Goal: Complete application form

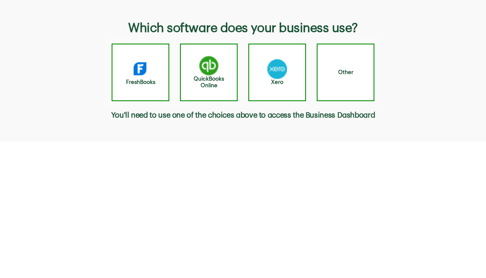
click at [346, 57] on div "Other" at bounding box center [346, 73] width 58 height 58
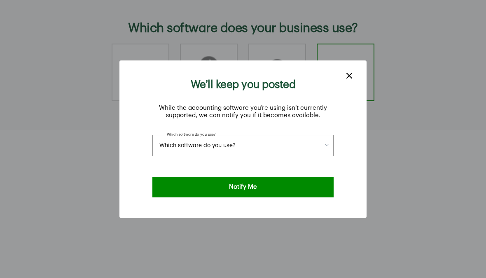
click at [250, 135] on button "Which software do you use?" at bounding box center [242, 145] width 181 height 21
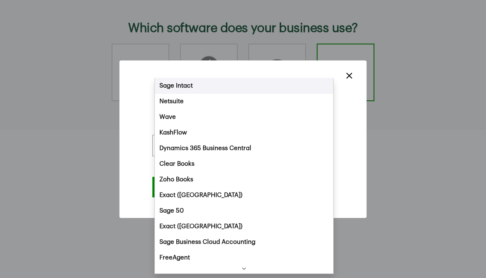
click at [401, 226] on div "We’ll keep you posted While the accounting software you’re using isn’t currentl…" at bounding box center [243, 139] width 486 height 278
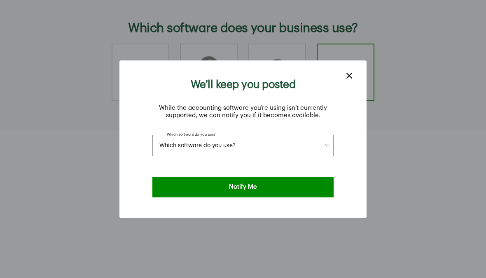
click at [244, 135] on button "Which software do you use?" at bounding box center [242, 145] width 181 height 21
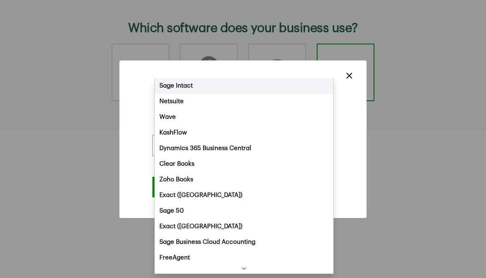
click at [124, 140] on div "We’ll keep you posted While the accounting software you’re using isn’t currentl…" at bounding box center [243, 139] width 486 height 278
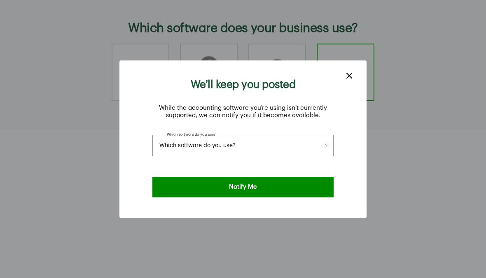
click at [353, 71] on button "close dialog" at bounding box center [349, 74] width 10 height 7
